Goal: Task Accomplishment & Management: Complete application form

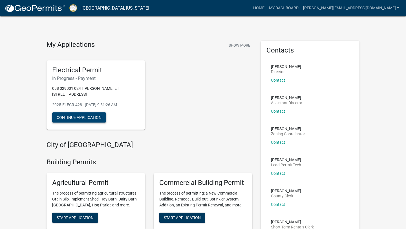
click at [92, 114] on button "Continue Application" at bounding box center [79, 117] width 54 height 10
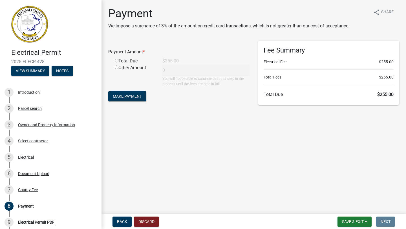
click at [116, 60] on input "radio" at bounding box center [117, 61] width 4 height 4
radio input "true"
type input "255"
click at [121, 97] on span "Make Payment" at bounding box center [127, 96] width 29 height 5
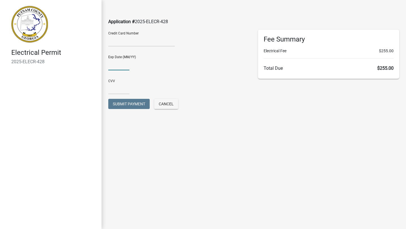
type input "08/26"
click at [117, 91] on input "text" at bounding box center [118, 89] width 21 height 12
type input "800"
click at [168, 82] on div "CVV [CREDIT_CARD_DATA]" at bounding box center [178, 84] width 141 height 19
click at [134, 102] on span "Submit Payment" at bounding box center [129, 104] width 32 height 5
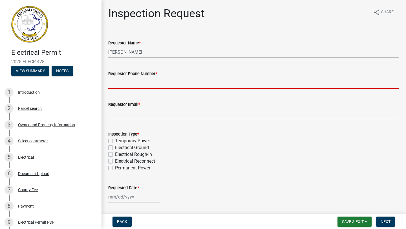
click at [110, 81] on input "Requestor Phone Number *" at bounding box center [253, 83] width 291 height 12
type input "6784102398"
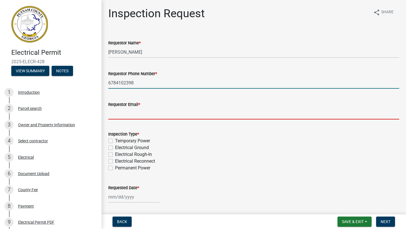
click at [117, 118] on input "Requestor Email *" at bounding box center [253, 114] width 291 height 12
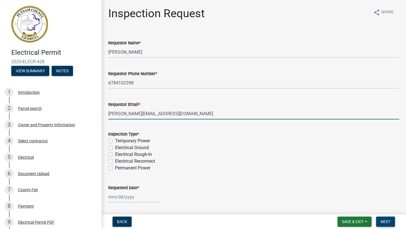
type input "[PERSON_NAME][EMAIL_ADDRESS][DOMAIN_NAME]"
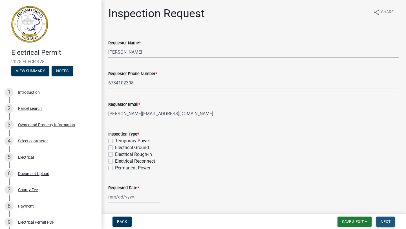
click at [388, 222] on span "Next" at bounding box center [386, 221] width 10 height 5
click at [115, 141] on label "Temporary Power" at bounding box center [132, 140] width 35 height 7
click at [115, 141] on input "Temporary Power" at bounding box center [117, 139] width 4 height 4
checkbox input "true"
checkbox input "false"
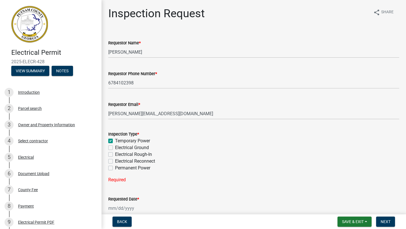
checkbox input "false"
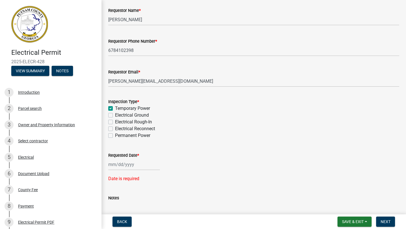
scroll to position [35, 0]
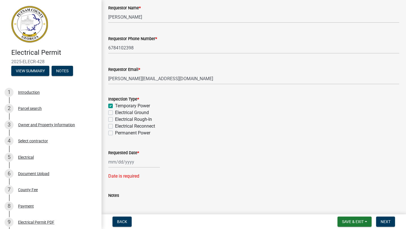
select select "8"
select select "2025"
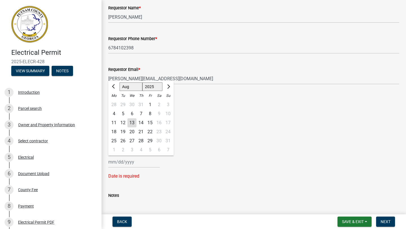
click at [112, 161] on div "[PERSON_NAME] Feb Mar Apr [PERSON_NAME][DATE] Oct Nov [DATE] 1526 1527 1528 152…" at bounding box center [134, 162] width 52 height 12
click at [152, 123] on div "15" at bounding box center [150, 122] width 9 height 9
type input "[DATE]"
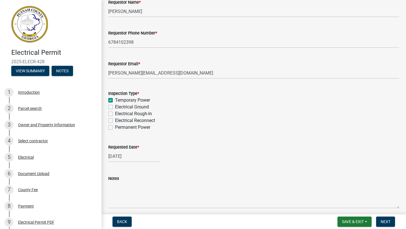
scroll to position [63, 0]
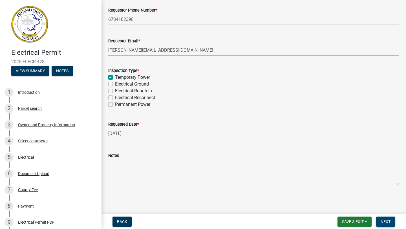
click at [387, 222] on span "Next" at bounding box center [386, 221] width 10 height 5
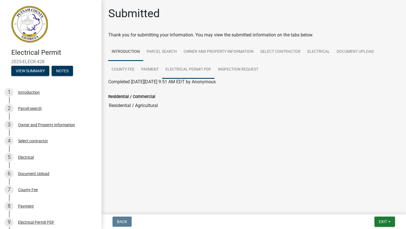
click at [199, 69] on link "Electrical Permit PDF" at bounding box center [188, 70] width 52 height 18
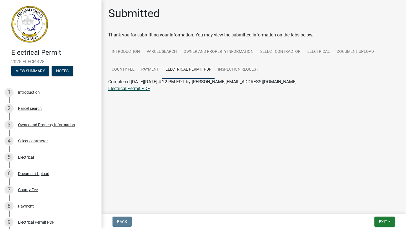
click at [131, 87] on link "Electrical Permit PDF" at bounding box center [129, 88] width 42 height 5
click at [380, 220] on span "Exit" at bounding box center [383, 221] width 8 height 5
click at [373, 192] on button "Save" at bounding box center [372, 194] width 45 height 14
